Goal: Information Seeking & Learning: Learn about a topic

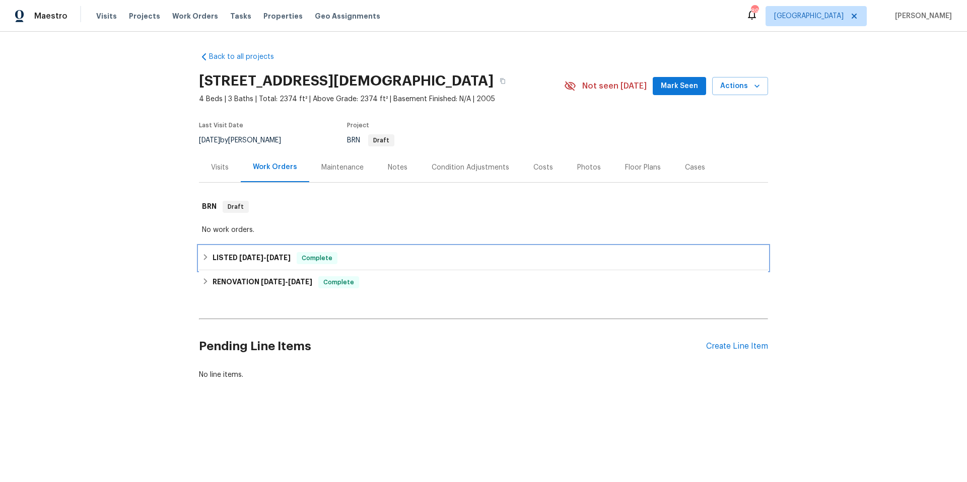
click at [389, 262] on div "LISTED [DATE] - [DATE] Complete" at bounding box center [483, 258] width 563 height 12
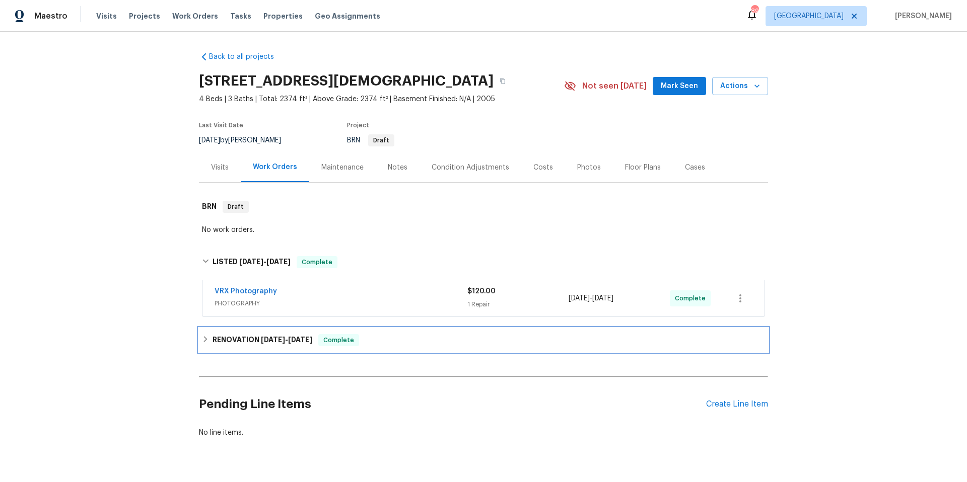
click at [381, 337] on div "RENOVATION 8/13/25 - 8/27/25 Complete" at bounding box center [483, 340] width 563 height 12
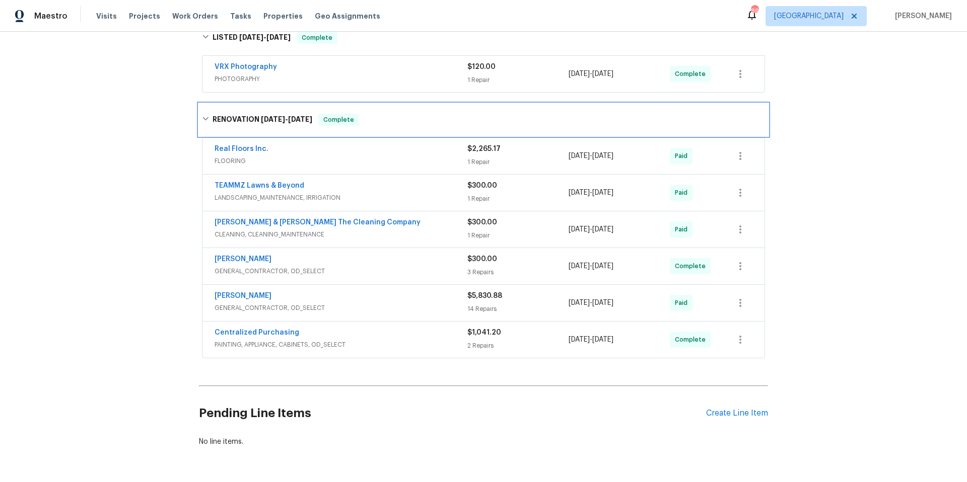
scroll to position [225, 0]
click at [389, 339] on span "PAINTING, APPLIANCE, CABINETS, OD_SELECT" at bounding box center [341, 344] width 253 height 10
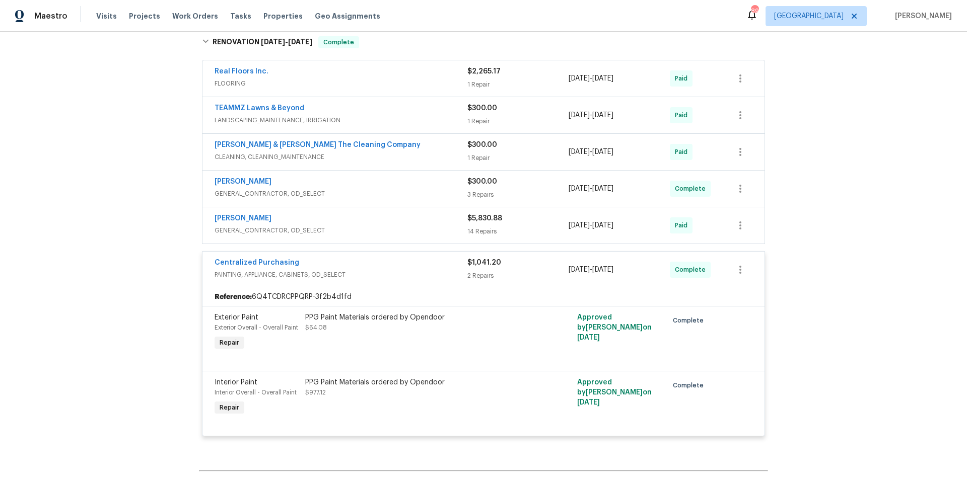
scroll to position [294, 0]
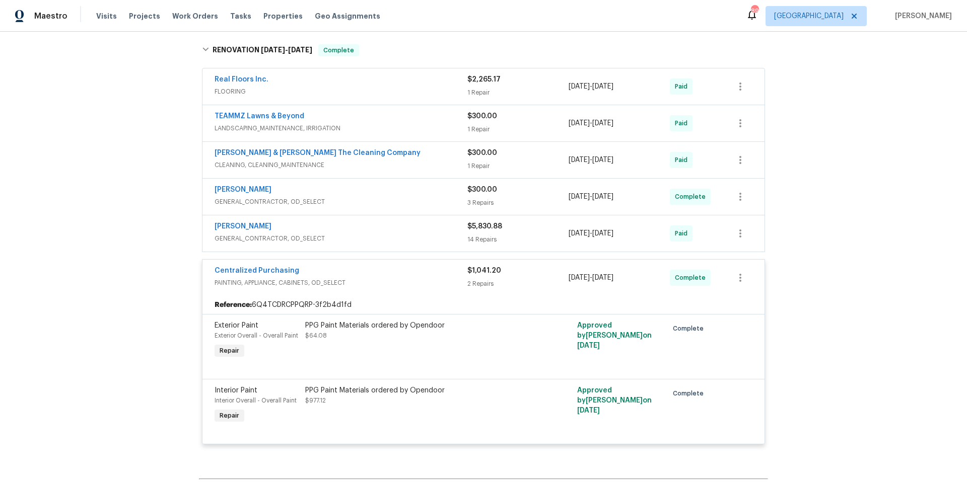
click at [393, 274] on div "Centralized Purchasing" at bounding box center [341, 272] width 253 height 12
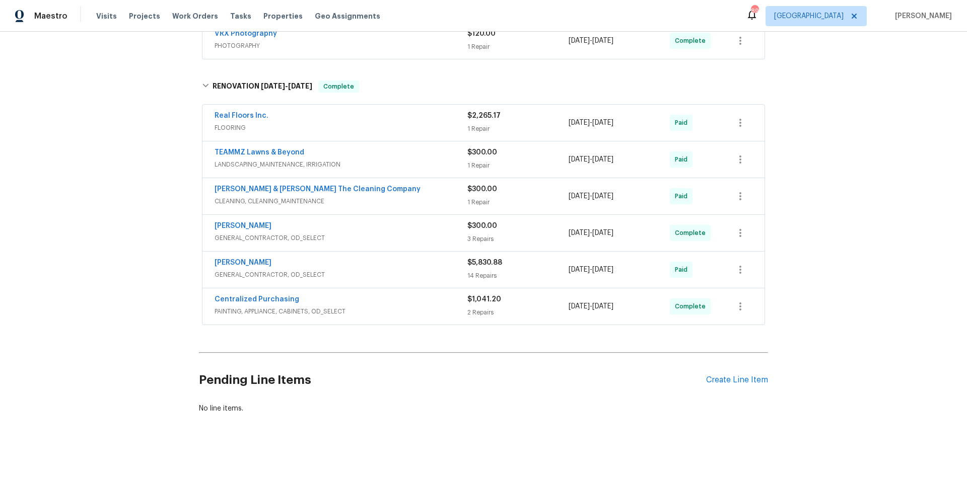
scroll to position [265, 0]
click at [391, 270] on span "GENERAL_CONTRACTOR, OD_SELECT" at bounding box center [341, 275] width 253 height 10
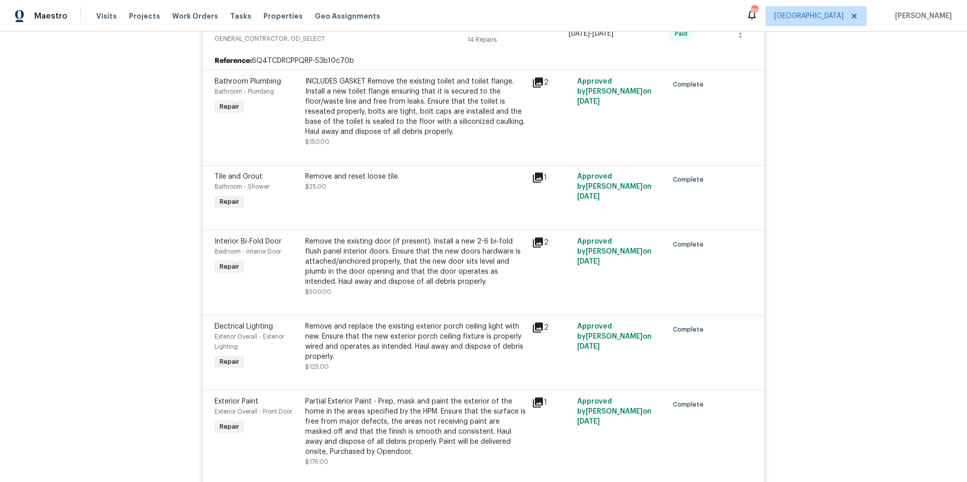
scroll to position [305, 0]
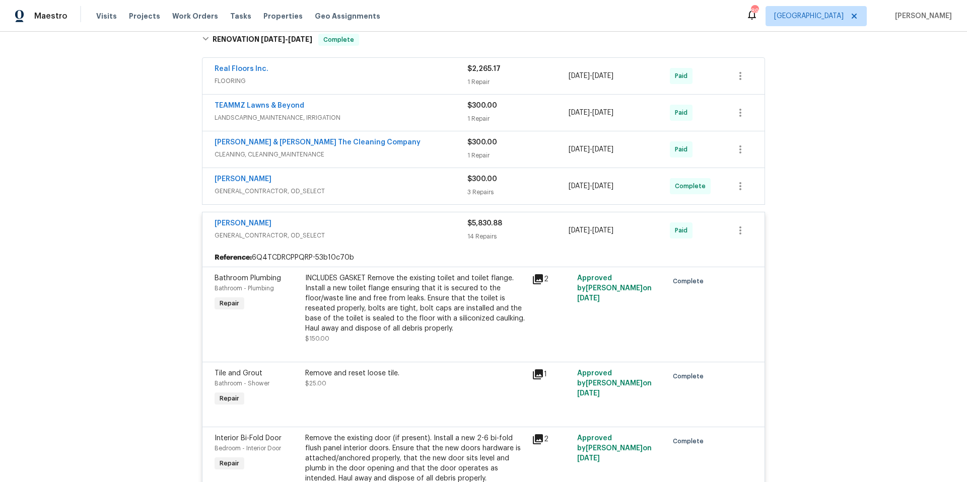
click at [377, 231] on span "GENERAL_CONTRACTOR, OD_SELECT" at bounding box center [341, 236] width 253 height 10
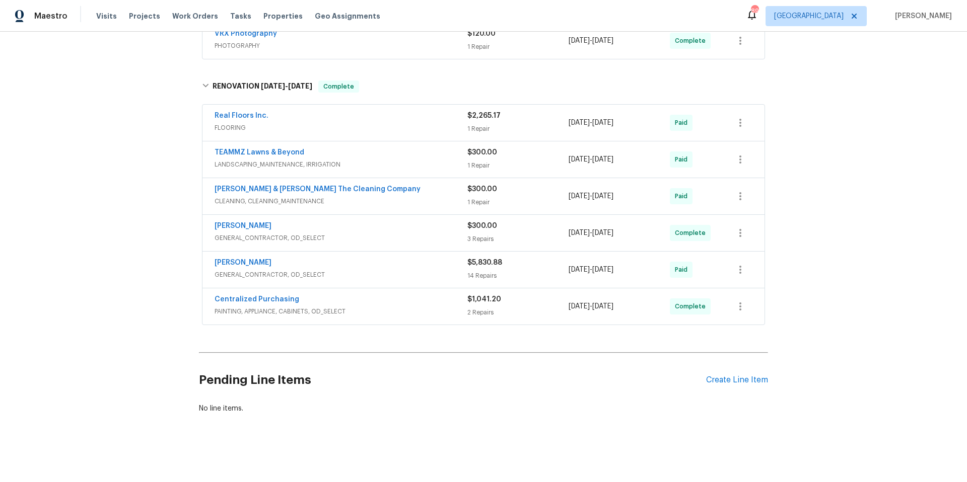
click at [381, 225] on div "Eric Hernandez" at bounding box center [341, 227] width 253 height 12
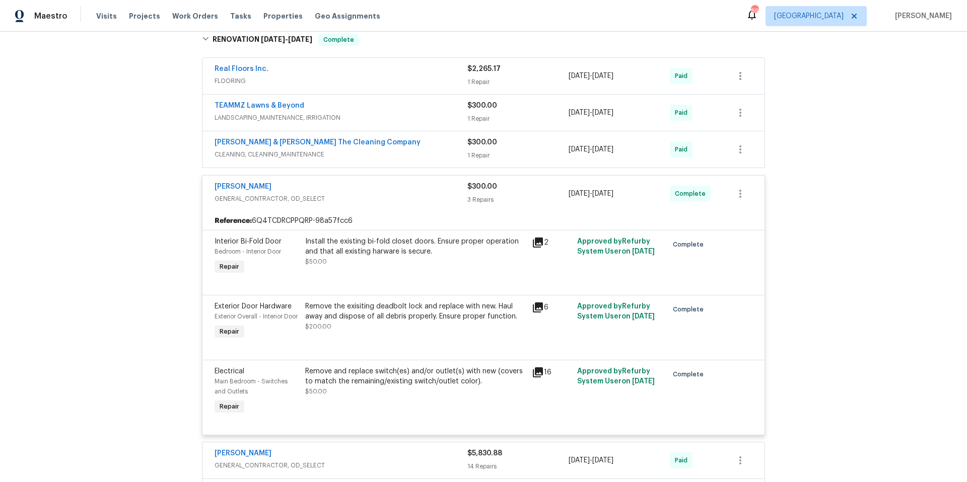
click at [399, 195] on span "GENERAL_CONTRACTOR, OD_SELECT" at bounding box center [341, 199] width 253 height 10
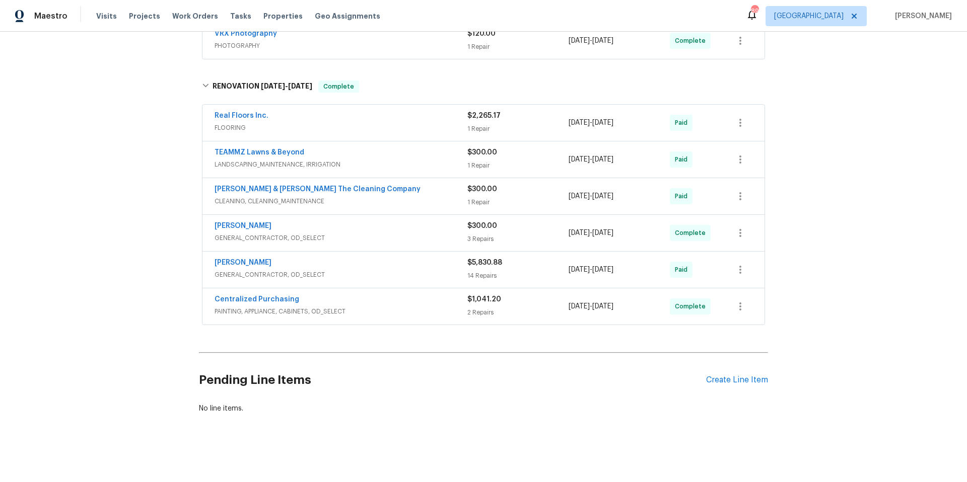
click at [398, 186] on div "Montalvo & Sangalang The Cleaning Company" at bounding box center [341, 190] width 253 height 12
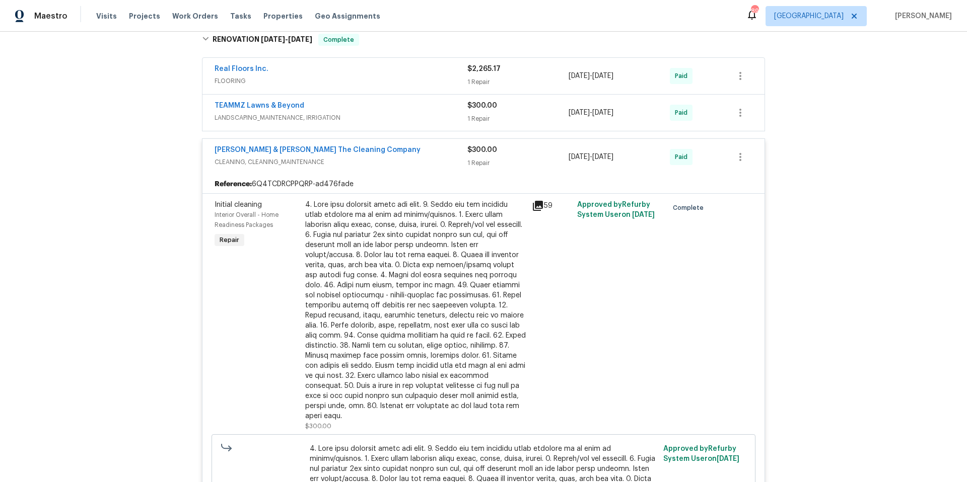
click at [400, 172] on div "Montalvo & Sangalang The Cleaning Company CLEANING, CLEANING_MAINTENANCE $300.0…" at bounding box center [483, 157] width 562 height 36
click at [403, 165] on span "CLEANING, CLEANING_MAINTENANCE" at bounding box center [341, 162] width 253 height 10
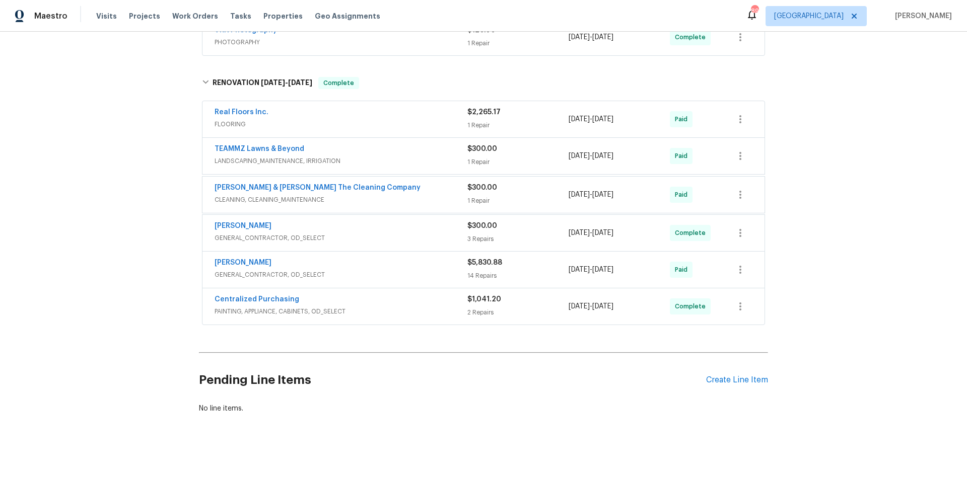
scroll to position [265, 0]
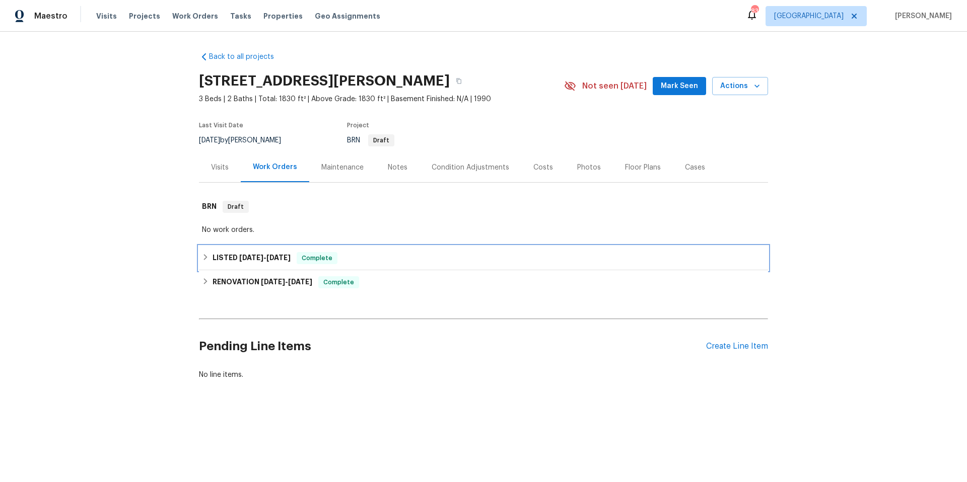
click at [377, 250] on div "LISTED [DATE] - [DATE] Complete" at bounding box center [483, 258] width 569 height 24
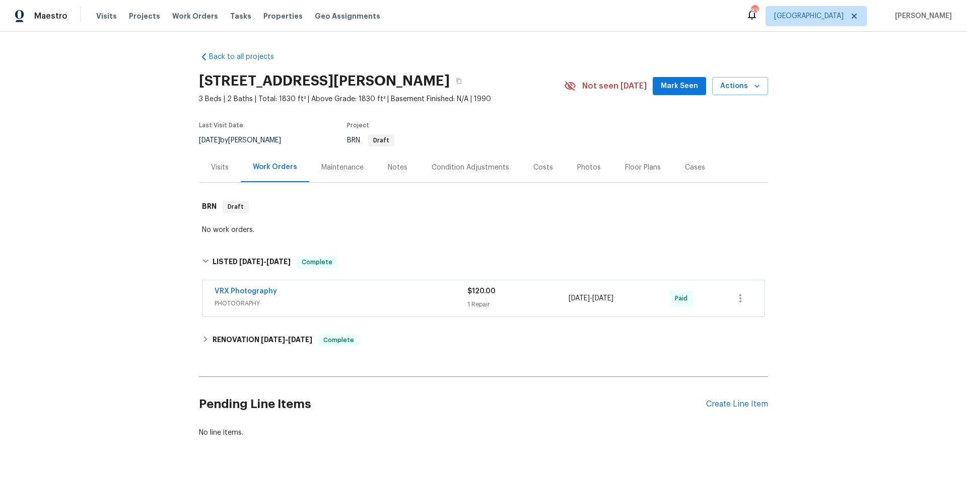
click at [221, 166] on div "Visits" at bounding box center [220, 168] width 18 height 10
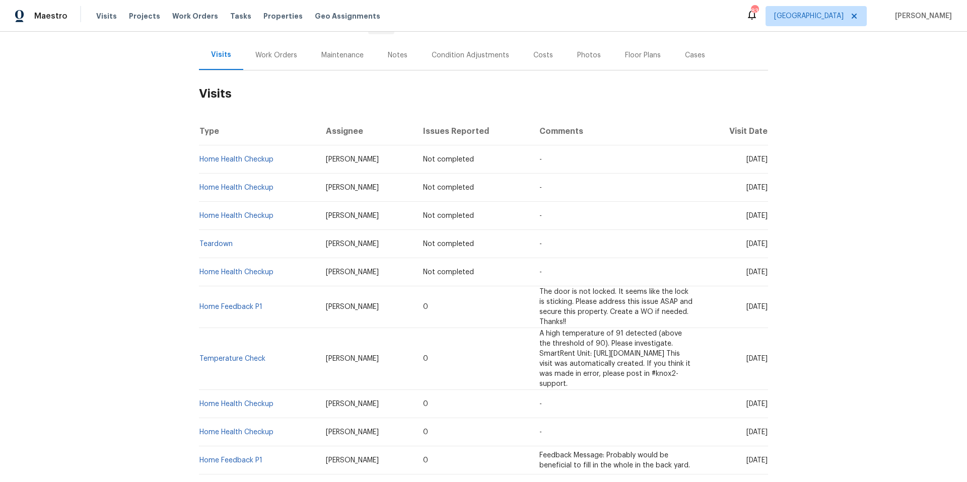
scroll to position [386, 0]
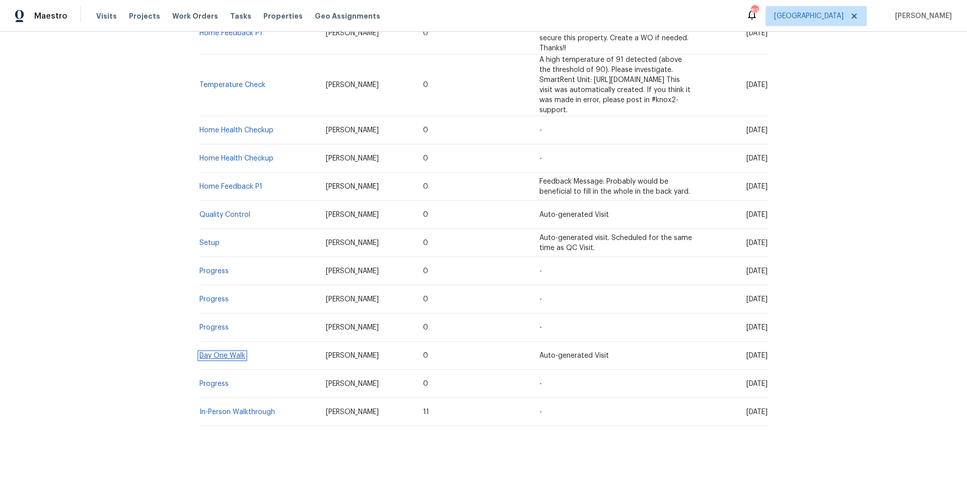
click at [228, 352] on link "Day One Walk" at bounding box center [222, 355] width 46 height 7
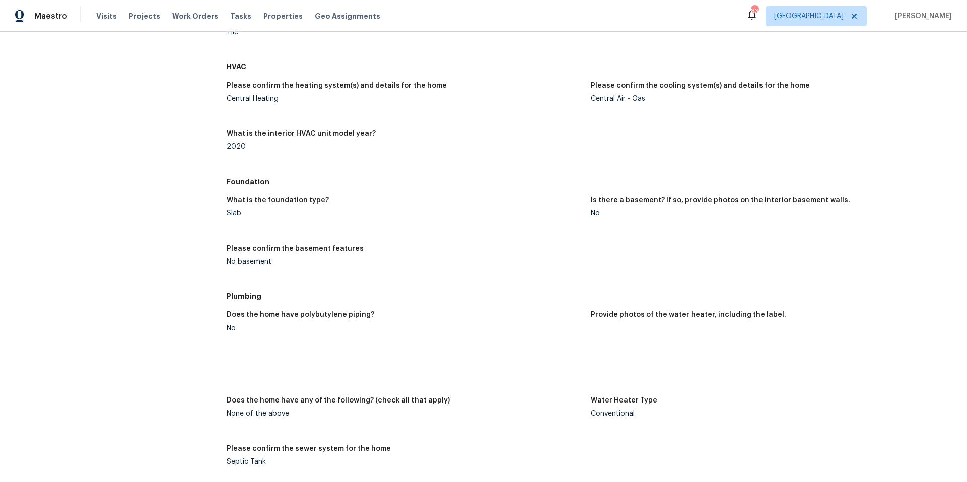
scroll to position [1037, 0]
click at [610, 345] on img at bounding box center [609, 345] width 32 height 32
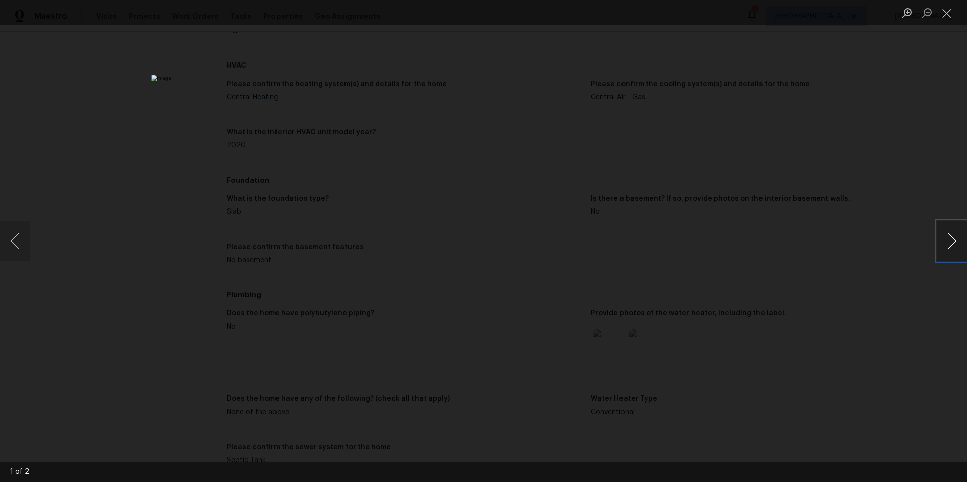
click at [955, 241] on button "Next image" at bounding box center [952, 241] width 30 height 40
click at [946, 10] on button "Close lightbox" at bounding box center [947, 13] width 20 height 18
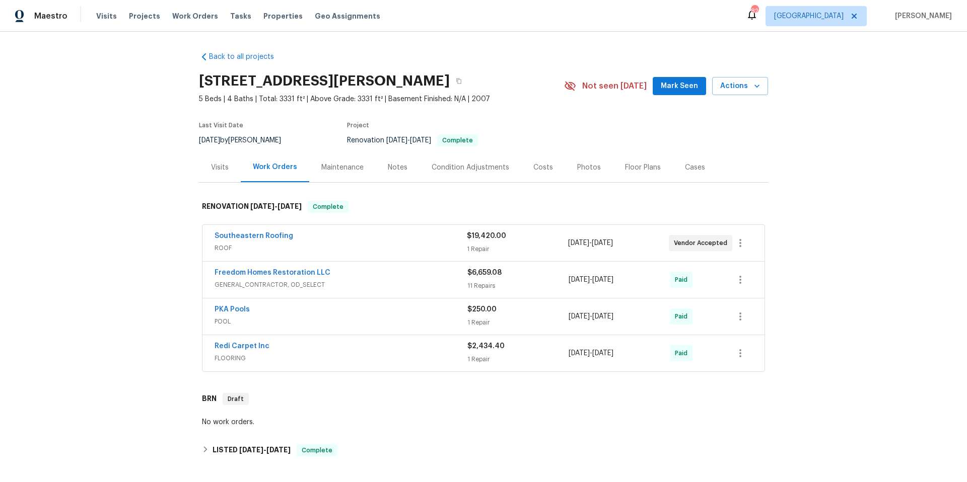
click at [302, 238] on div "Southeastern Roofing" at bounding box center [341, 237] width 252 height 12
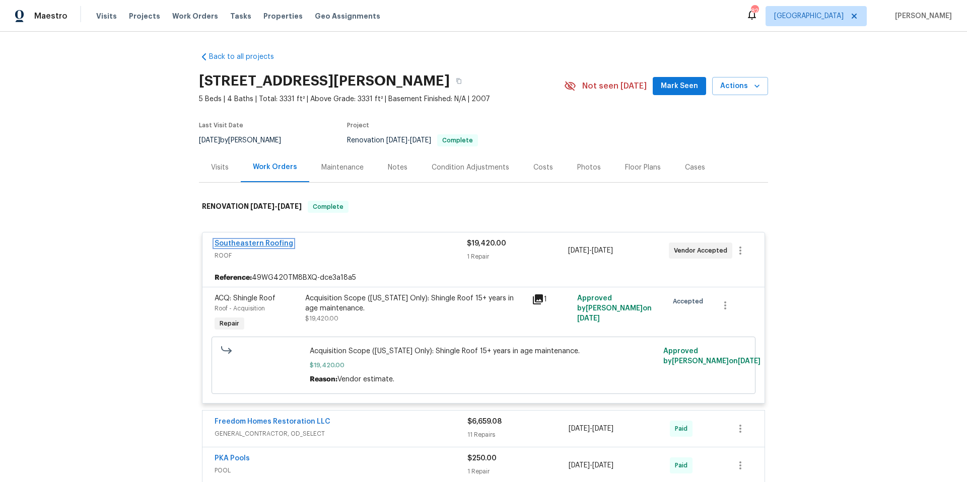
click at [251, 242] on link "Southeastern Roofing" at bounding box center [254, 243] width 79 height 7
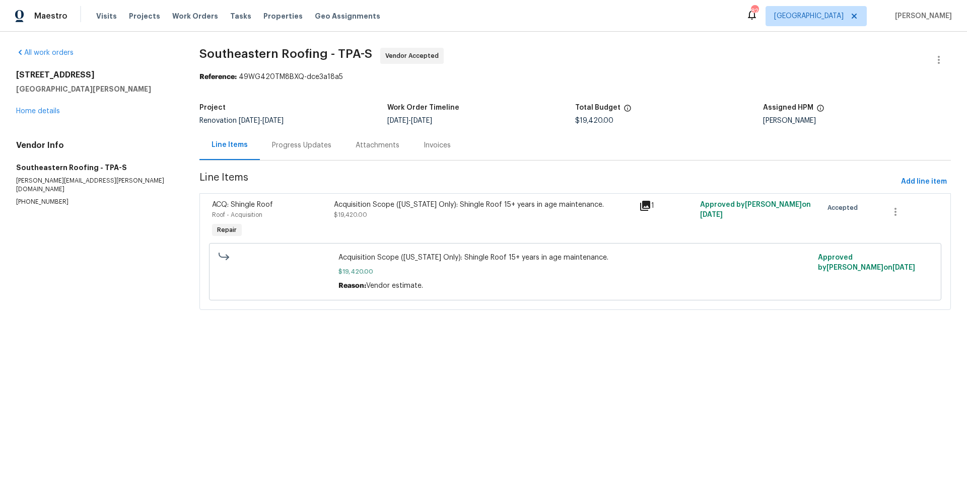
click at [303, 145] on div "Progress Updates" at bounding box center [301, 145] width 59 height 10
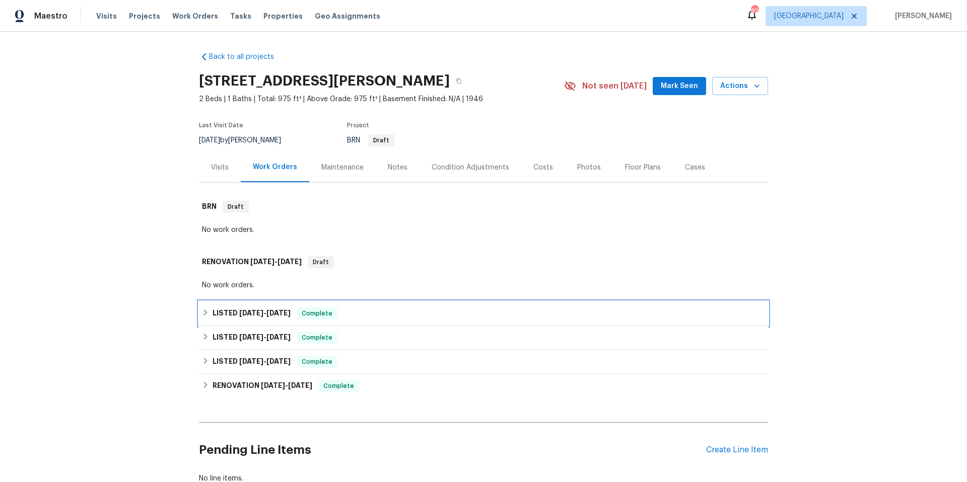
click at [377, 314] on div "LISTED 6/23/25 - 9/4/25 Complete" at bounding box center [483, 314] width 563 height 12
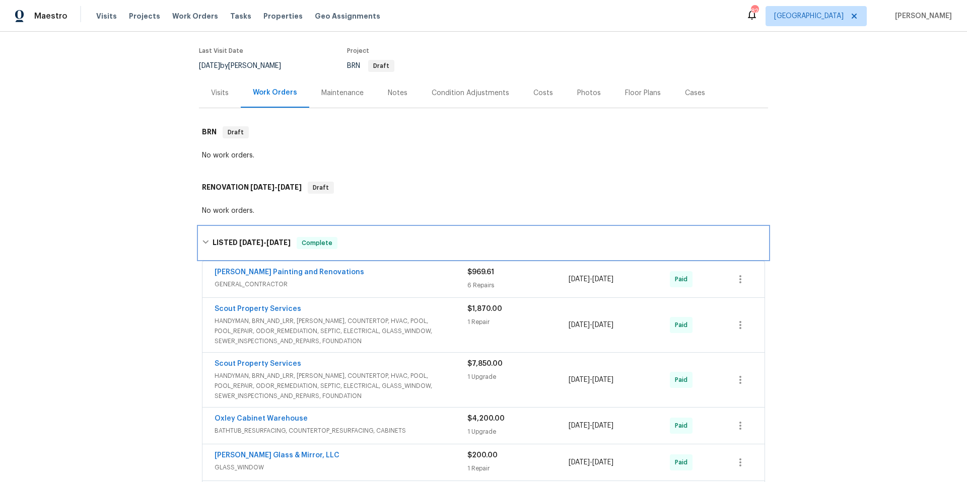
scroll to position [191, 0]
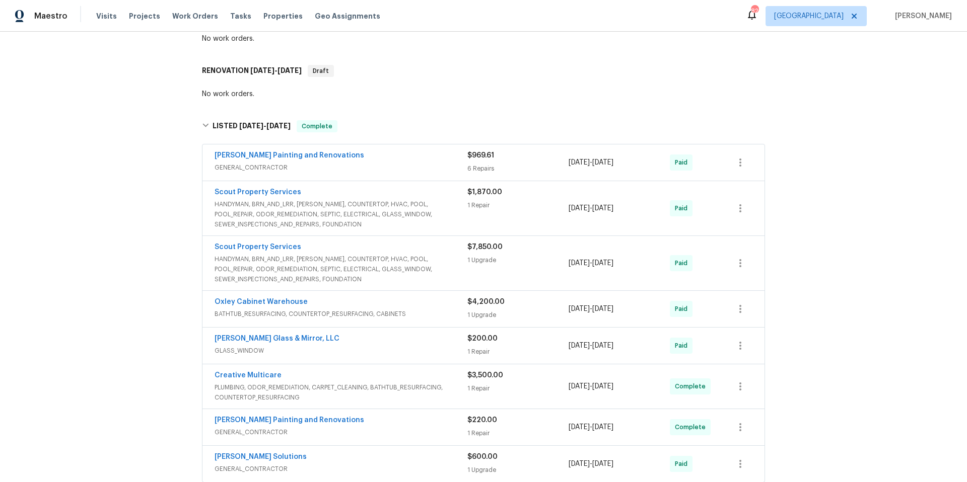
click at [450, 200] on span "HANDYMAN, BRN_AND_LRR, WELLS, COUNTERTOP, HVAC, POOL, POOL_REPAIR, ODOR_REMEDIA…" at bounding box center [341, 214] width 253 height 30
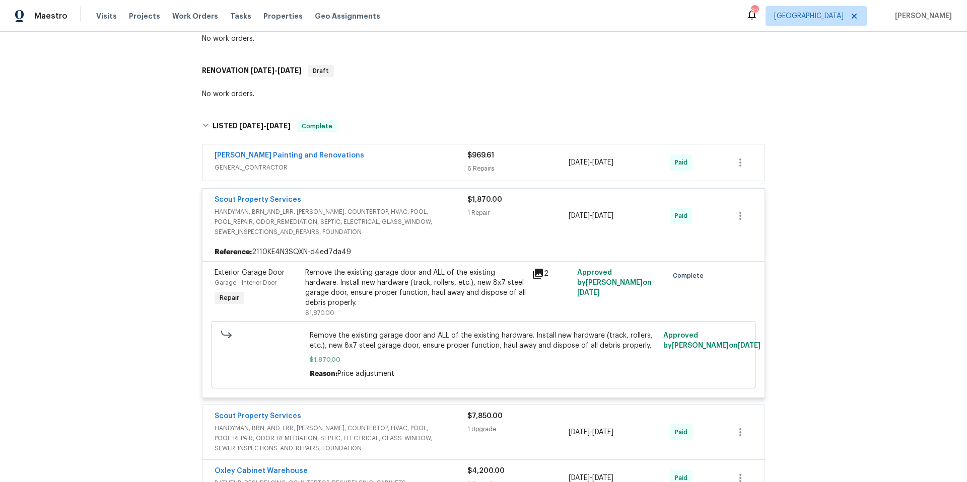
scroll to position [282, 0]
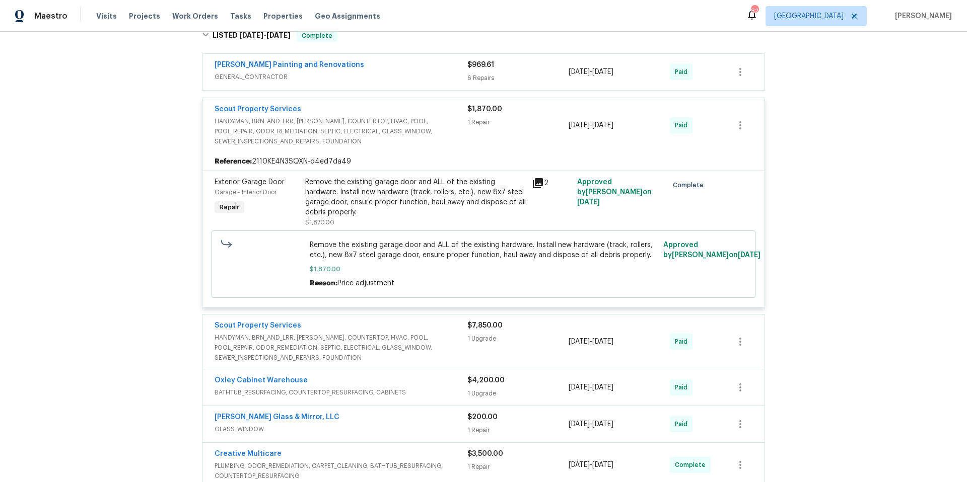
click at [438, 338] on span "HANDYMAN, BRN_AND_LRR, WELLS, COUNTERTOP, HVAC, POOL, POOL_REPAIR, ODOR_REMEDIA…" at bounding box center [341, 348] width 253 height 30
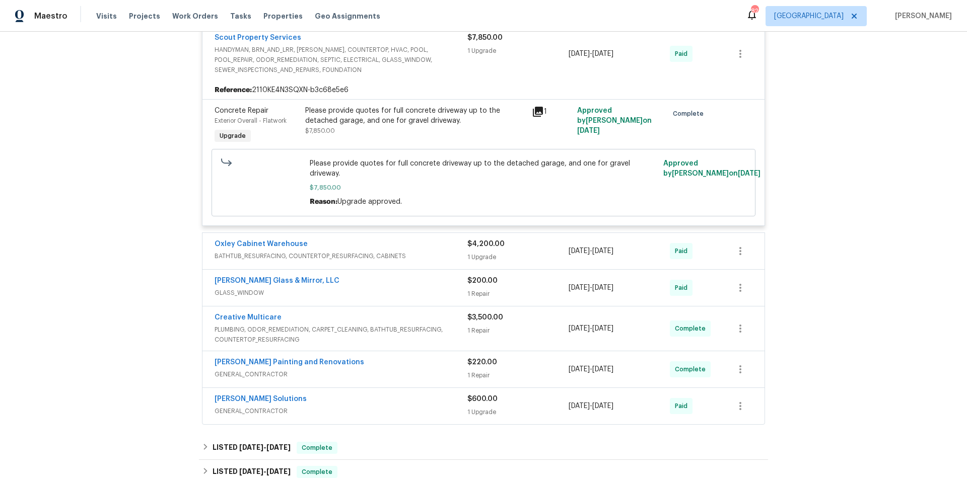
scroll to position [749, 0]
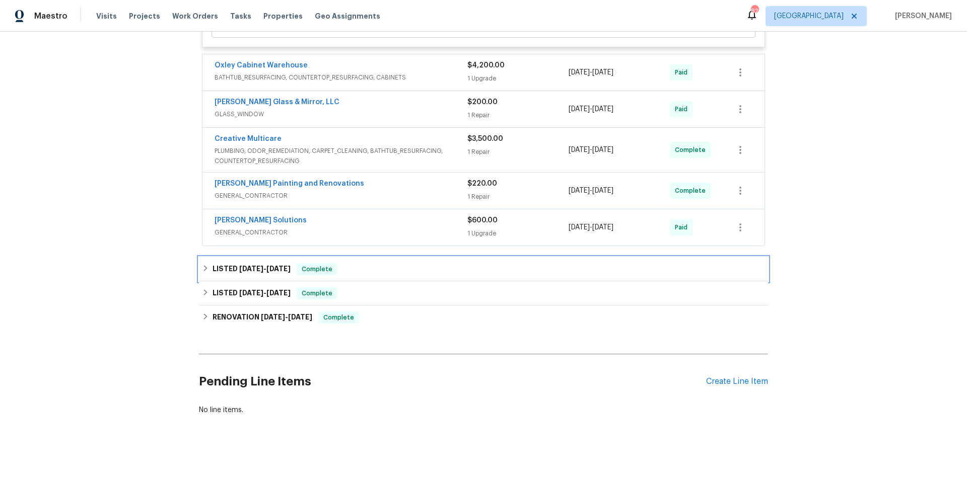
click at [383, 263] on div "LISTED 2/12/25 - 3/4/25 Complete" at bounding box center [483, 269] width 563 height 12
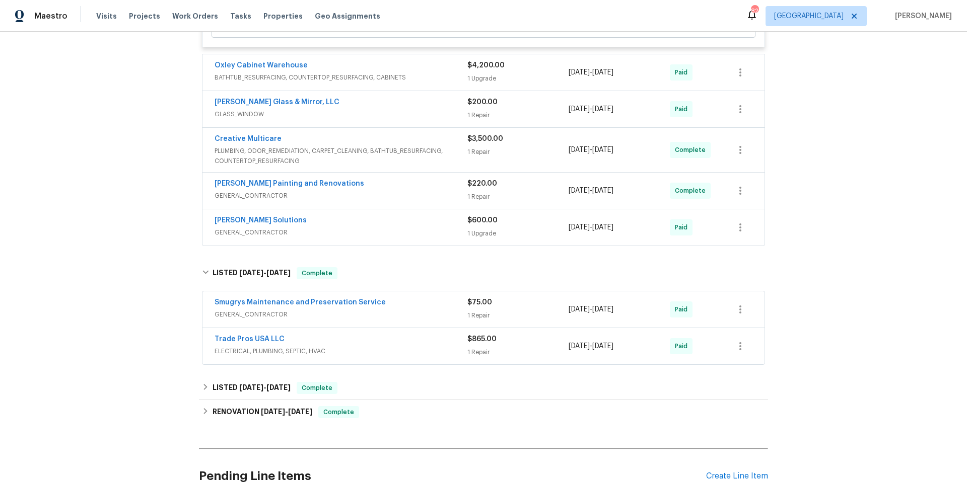
click at [406, 334] on div "Trade Pros USA LLC" at bounding box center [341, 340] width 253 height 12
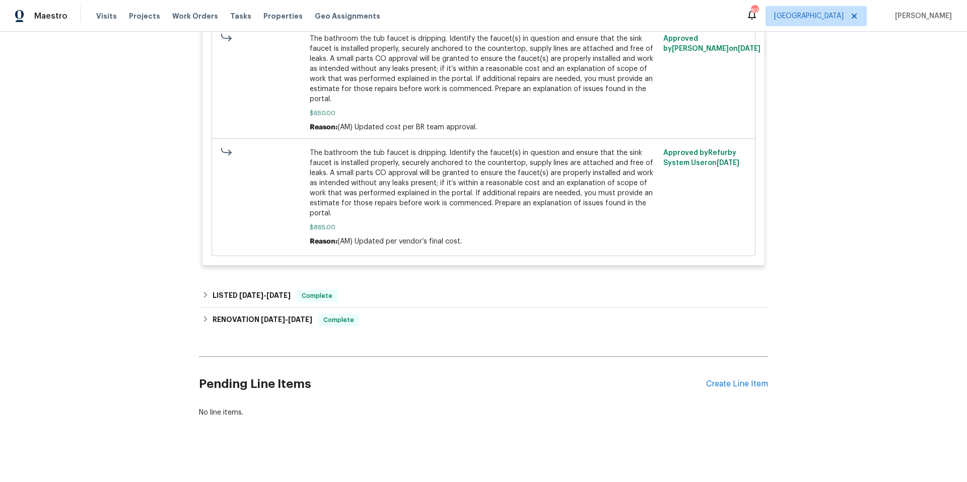
scroll to position [1239, 0]
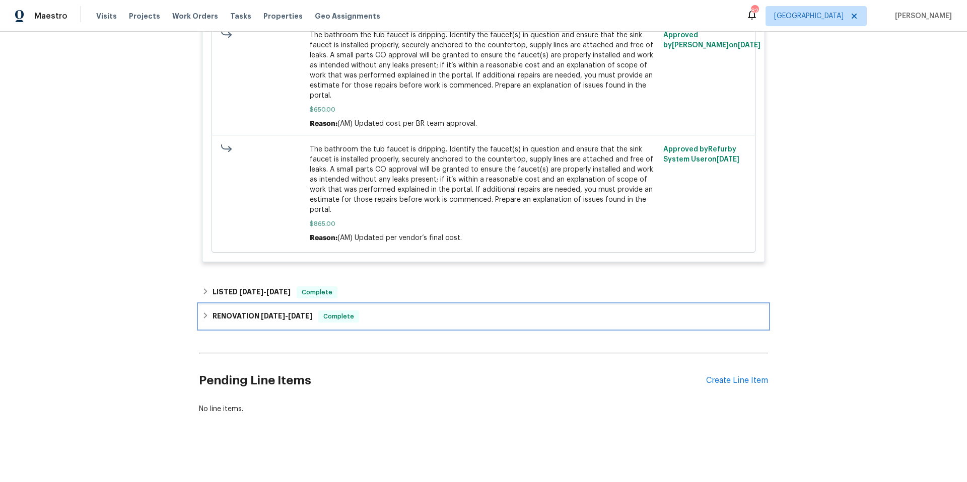
click at [408, 311] on div "RENOVATION 12/26/24 - 1/4/25 Complete" at bounding box center [483, 317] width 563 height 12
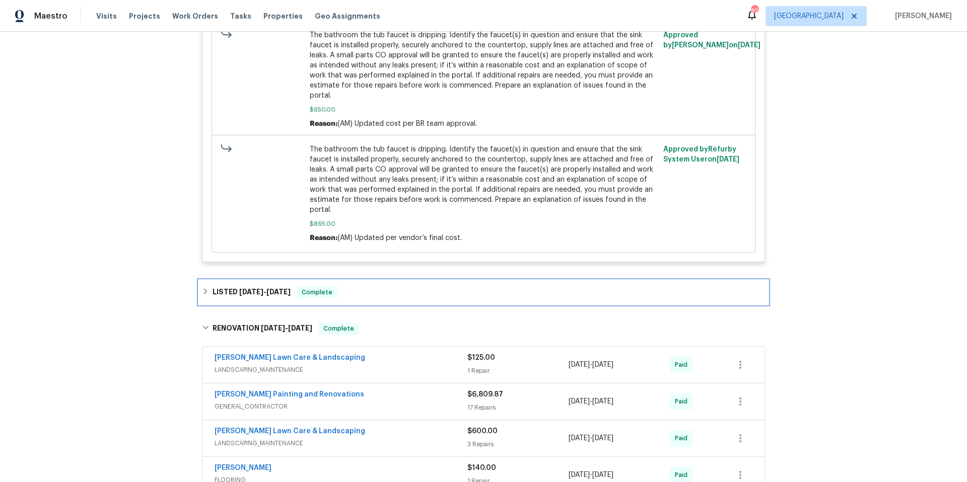
click at [424, 287] on div "LISTED 1/7/25 - 1/8/25 Complete" at bounding box center [483, 293] width 563 height 12
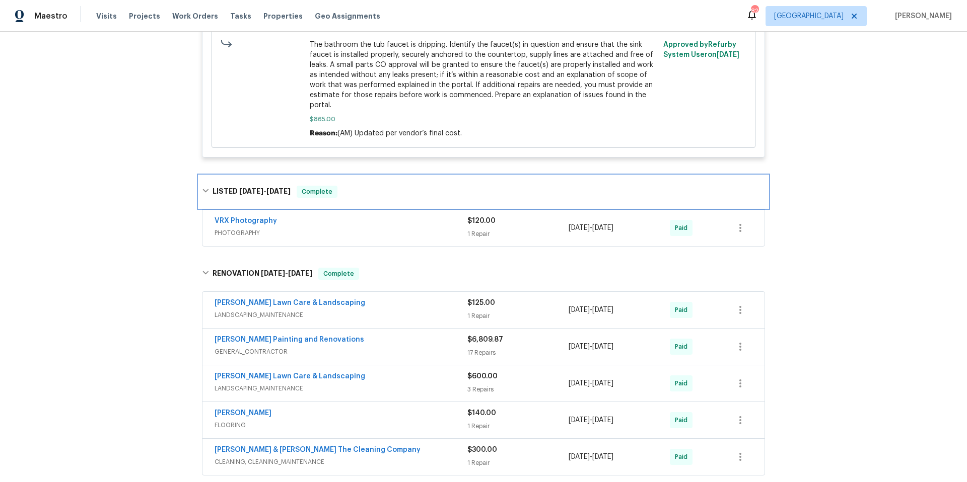
scroll to position [1435, 0]
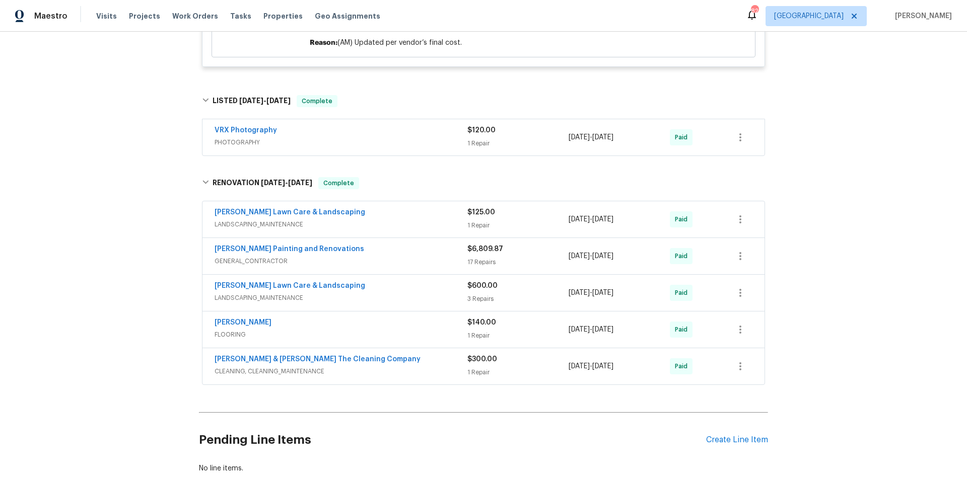
click at [407, 244] on div "Hildebrandt Painting and Renovations" at bounding box center [341, 250] width 253 height 12
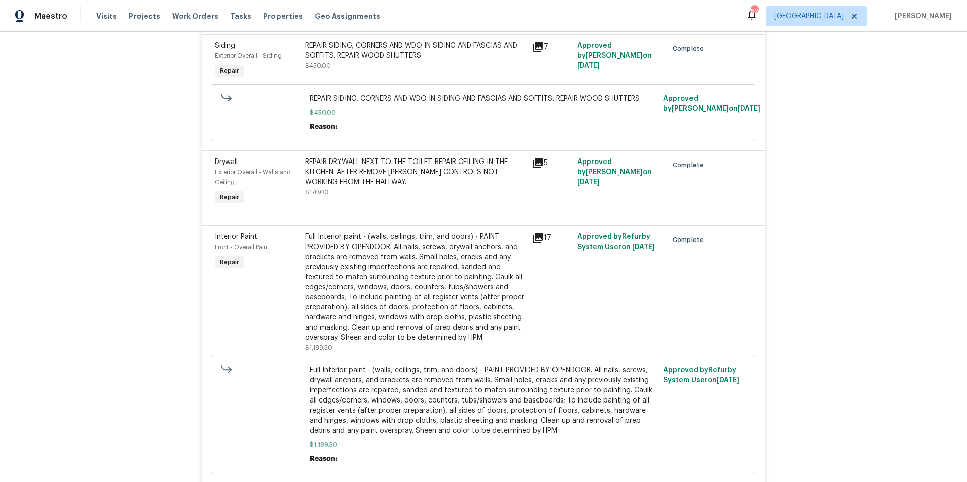
scroll to position [3026, 0]
